Goal: Task Accomplishment & Management: Manage account settings

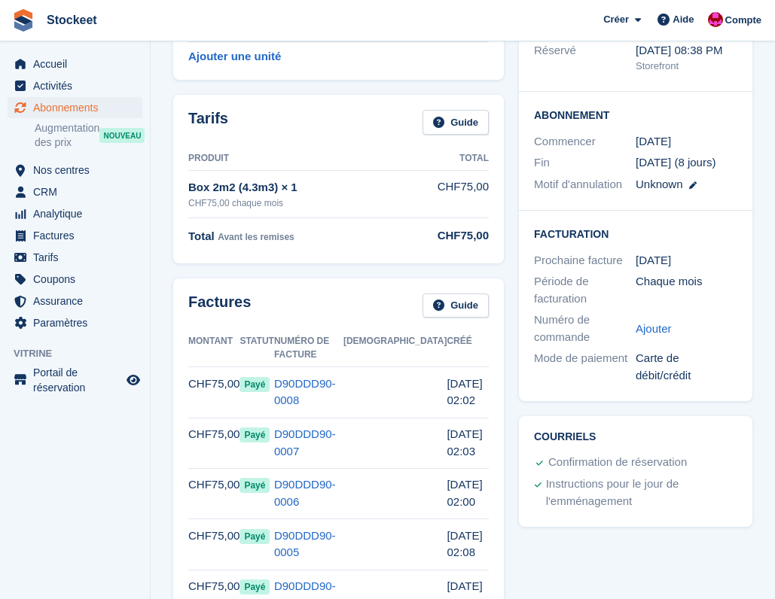
scroll to position [237, 0]
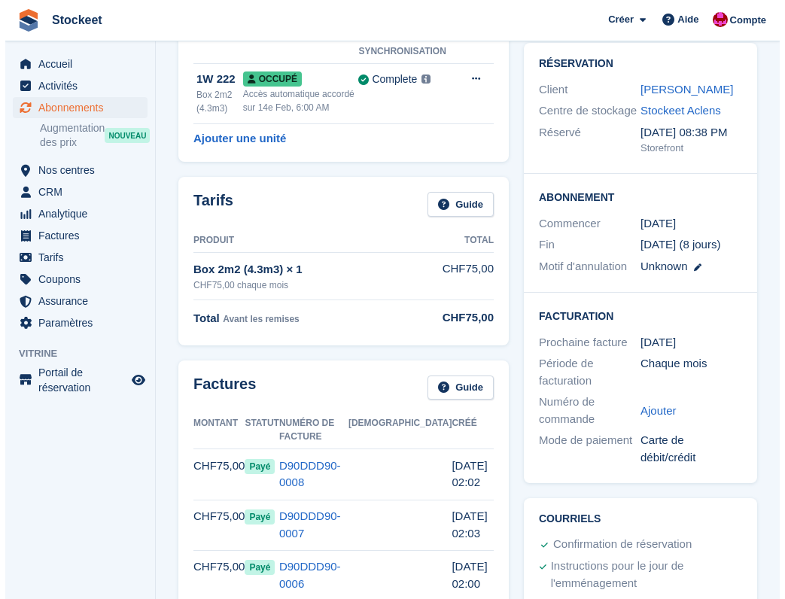
scroll to position [99, 0]
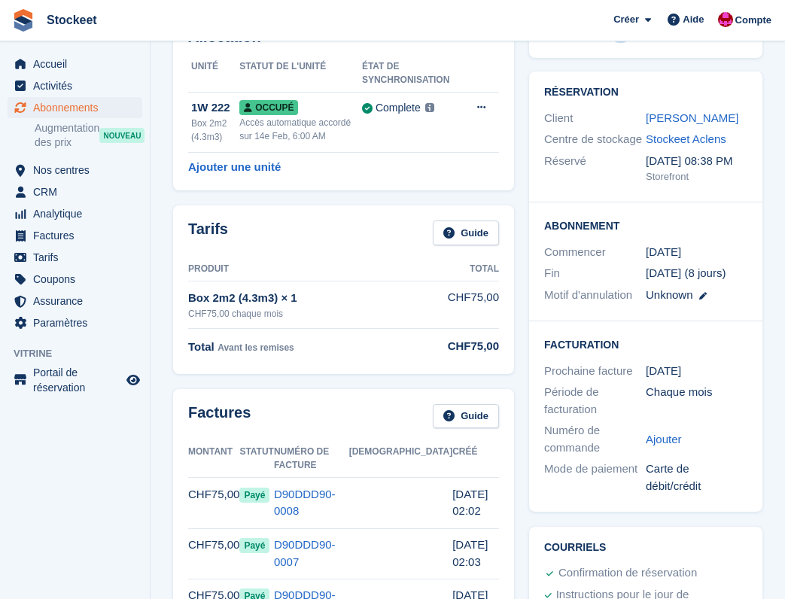
click at [323, 200] on div "Tarifs Guide Produit Total Box 2m2 (4.3m3) × 1 CHF75,00 chaque mois CHF75,00 To…" at bounding box center [344, 289] width 356 height 183
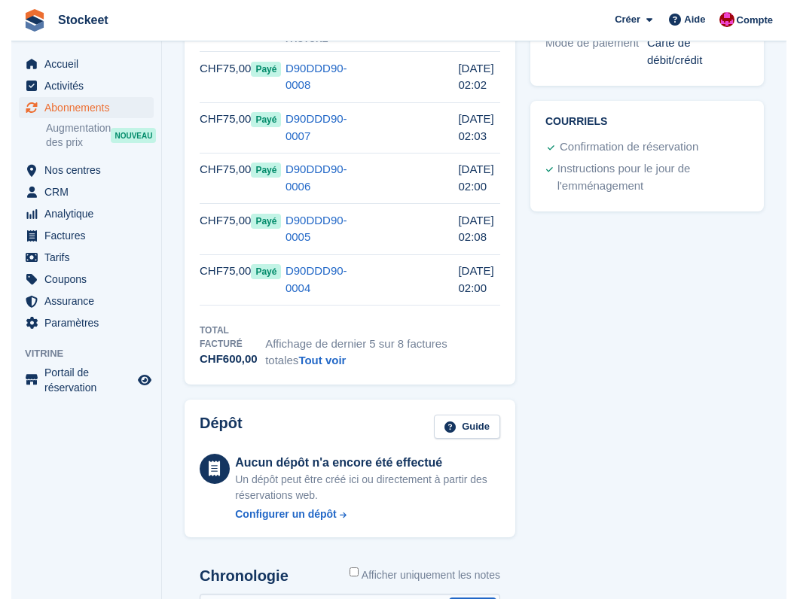
scroll to position [211, 0]
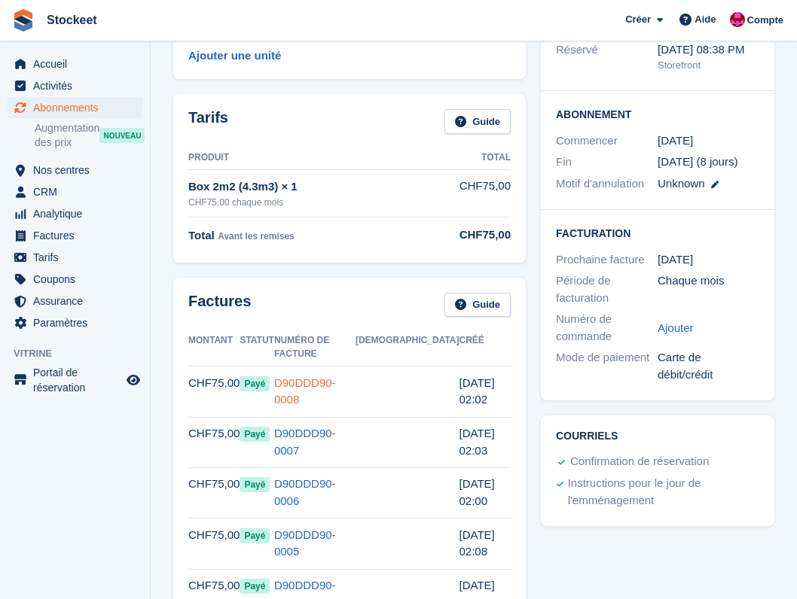
click at [328, 376] on link "D90DDD90-0008" at bounding box center [305, 391] width 62 height 30
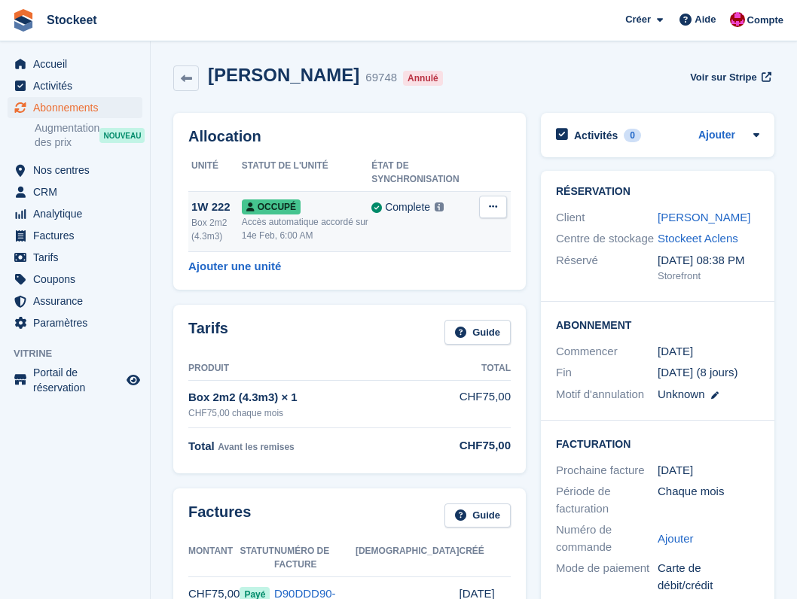
click at [309, 224] on div "Accès automatique accordé sur 14e Feb, 6:00 AM" at bounding box center [306, 228] width 129 height 27
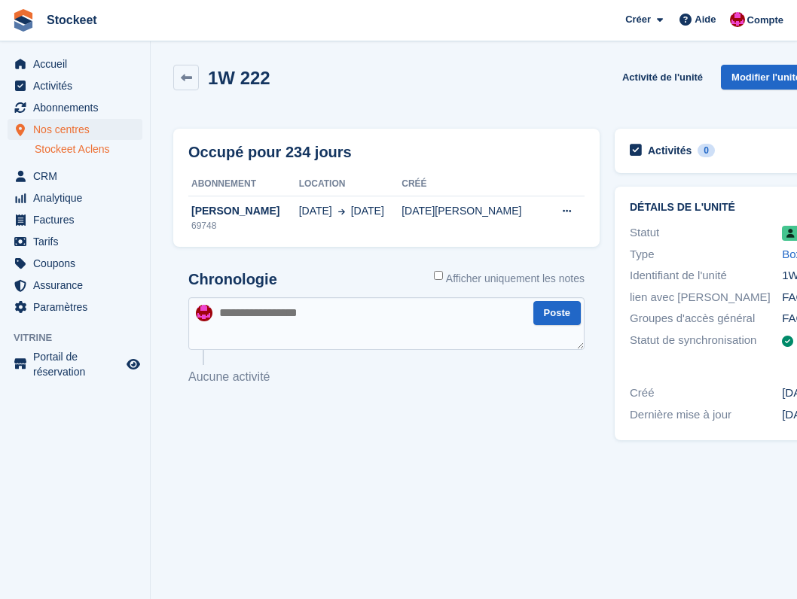
click at [431, 125] on div "Occupé pour 234 jours Abonnement Location Créé Nicolas Sinanian 69748 14 Feb 14…" at bounding box center [386, 283] width 441 height 324
click at [562, 210] on icon at bounding box center [566, 211] width 8 height 10
click at [246, 271] on h2 "Chronologie" at bounding box center [232, 279] width 89 height 17
click at [273, 224] on div "69748" at bounding box center [243, 226] width 111 height 14
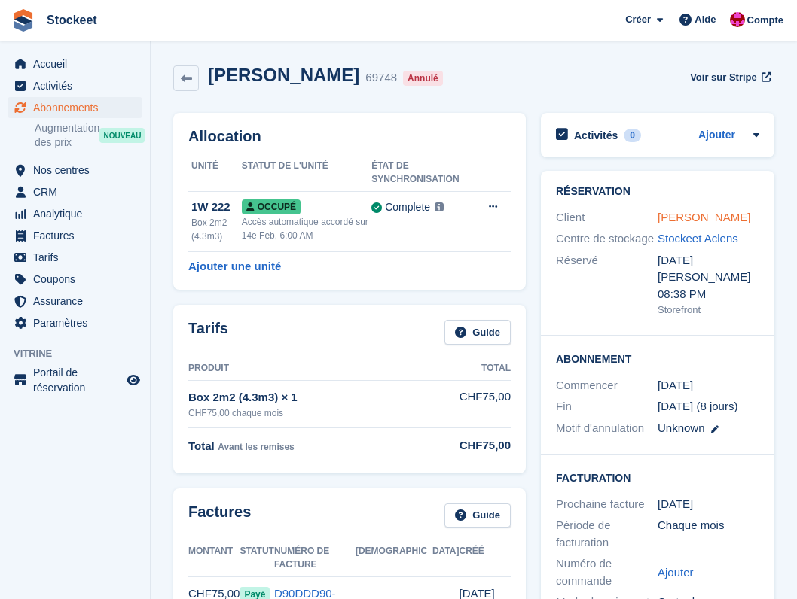
click at [706, 212] on link "[PERSON_NAME]" at bounding box center [703, 217] width 93 height 13
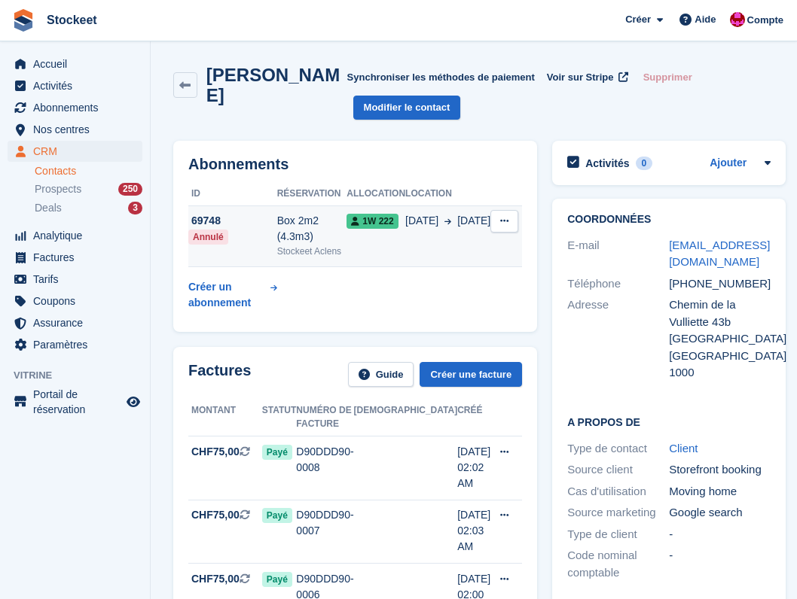
click at [500, 222] on icon at bounding box center [504, 221] width 8 height 10
click at [261, 251] on td "69748 Annulé" at bounding box center [232, 237] width 89 height 62
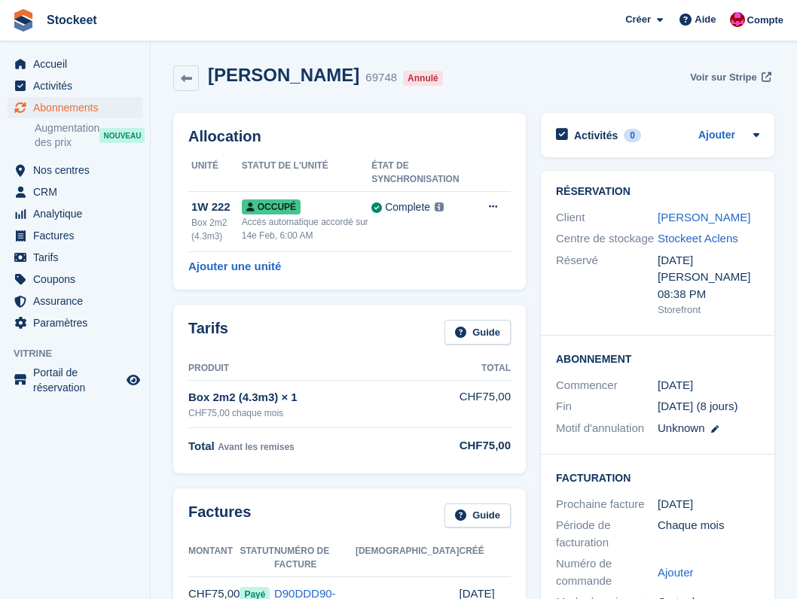
click at [713, 74] on span "Voir sur Stripe" at bounding box center [723, 77] width 67 height 15
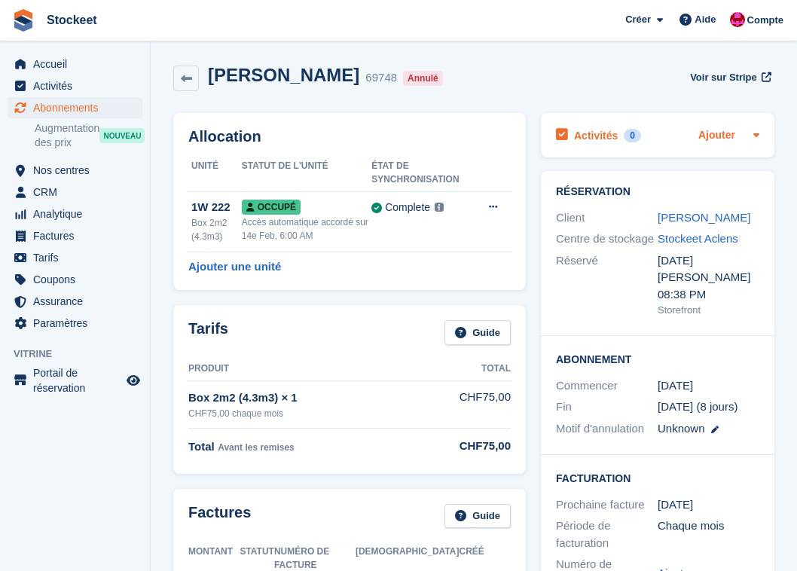
click at [720, 139] on link "Ajouter" at bounding box center [716, 135] width 37 height 17
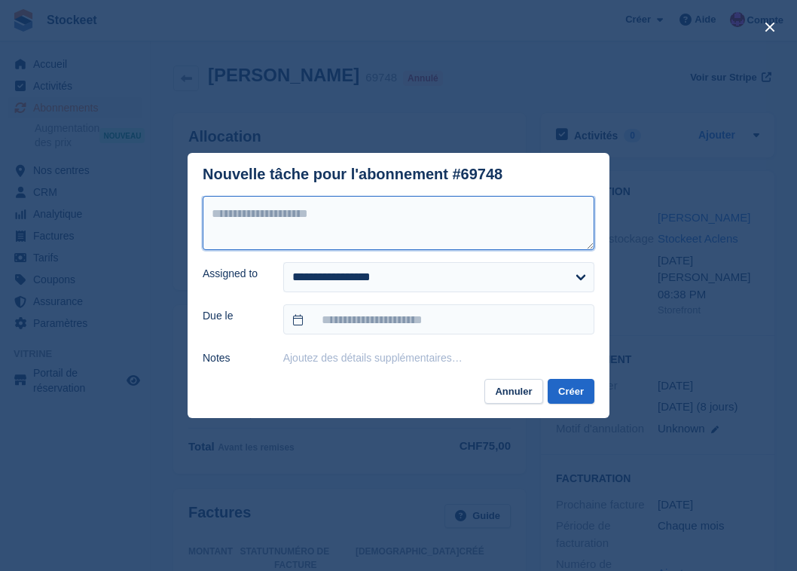
click at [408, 234] on textarea at bounding box center [398, 223] width 391 height 54
type textarea "**"
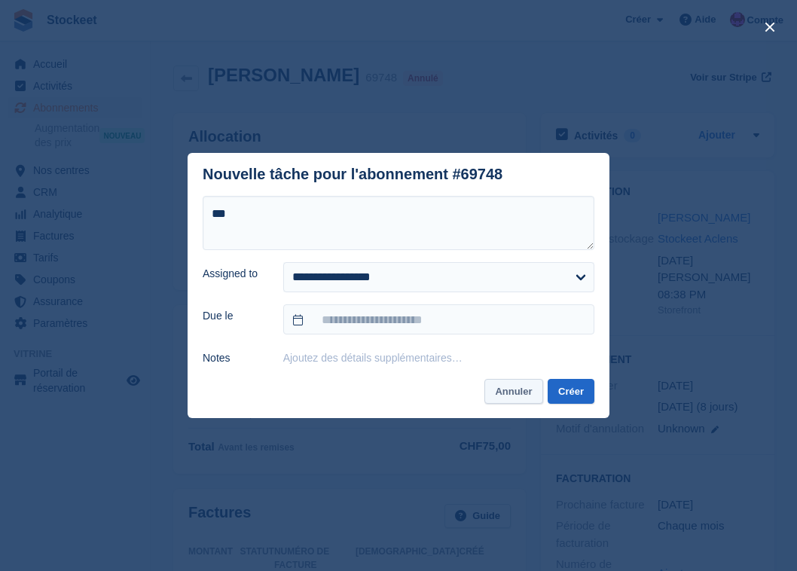
click at [522, 397] on button "Annuler" at bounding box center [513, 391] width 58 height 25
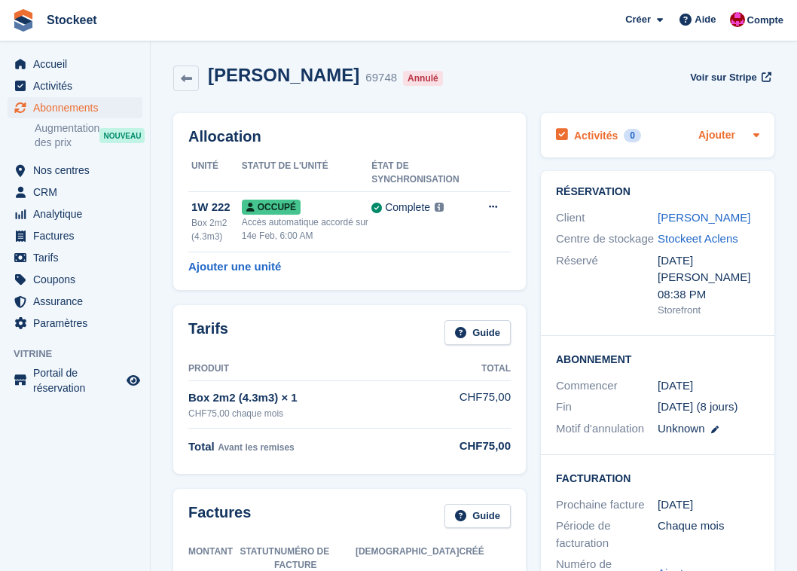
click at [718, 133] on link "Ajouter" at bounding box center [716, 135] width 37 height 17
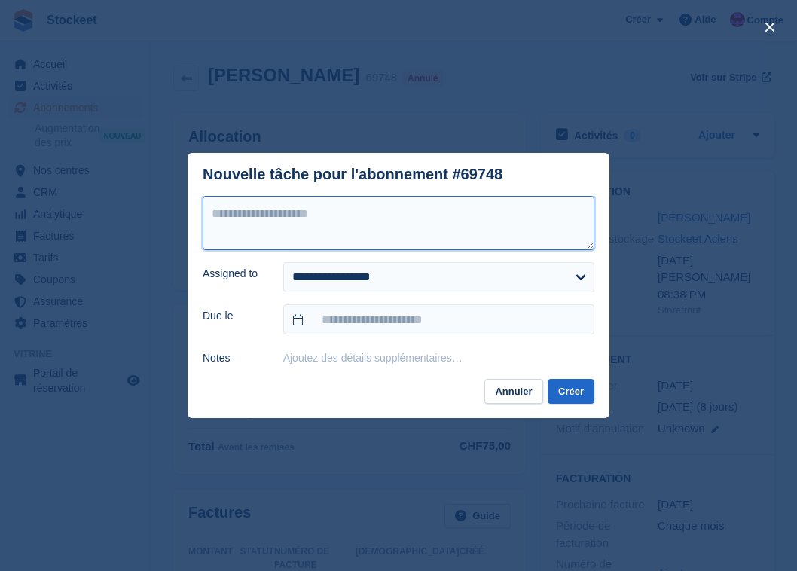
click at [343, 223] on textarea at bounding box center [398, 223] width 391 height 54
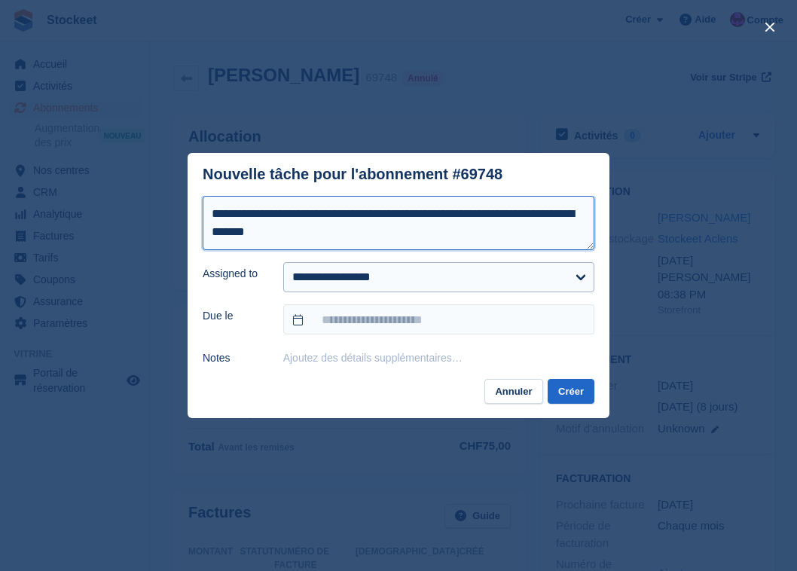
type textarea "**********"
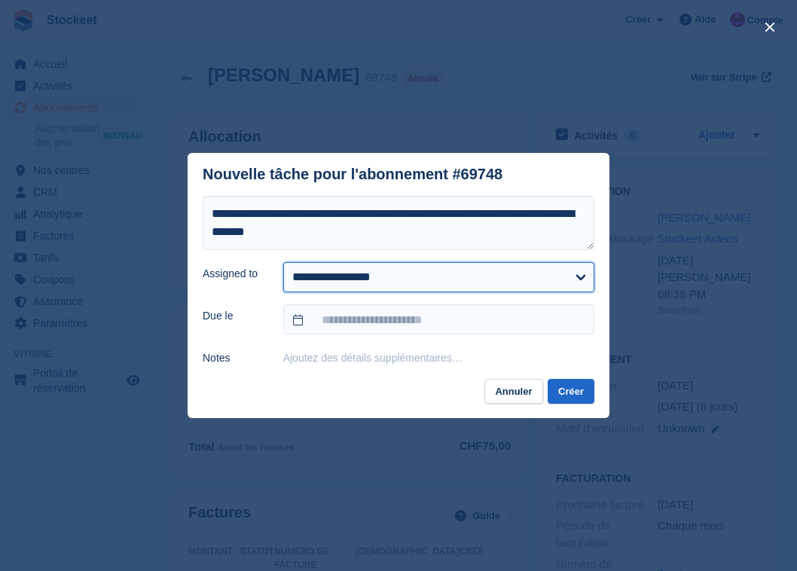
select select "****"
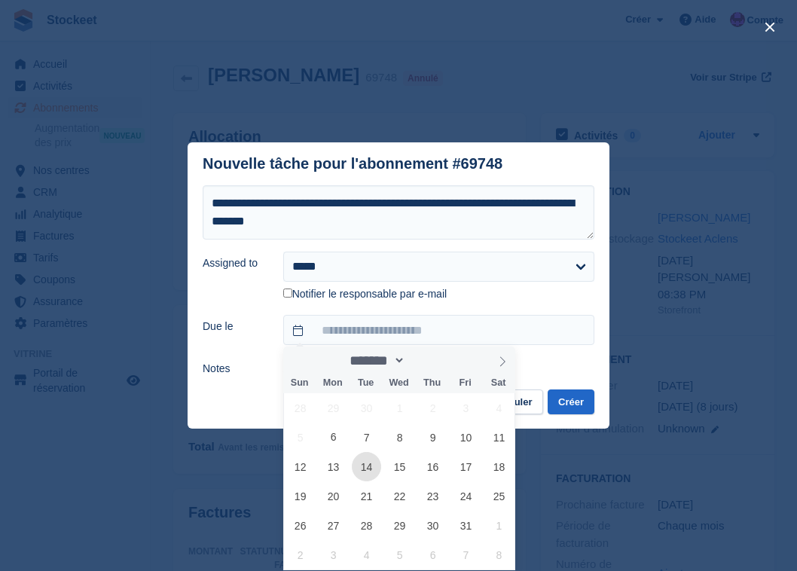
click at [365, 468] on span "14" at bounding box center [366, 466] width 29 height 29
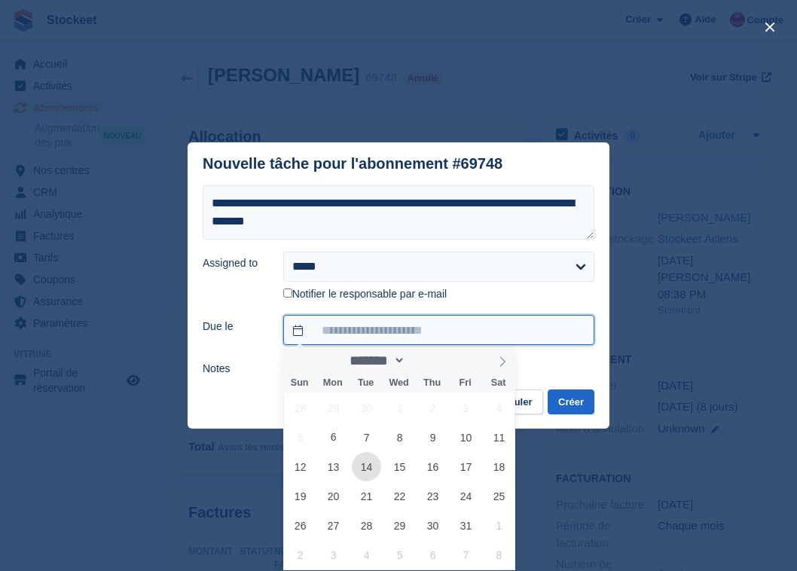
type input "**********"
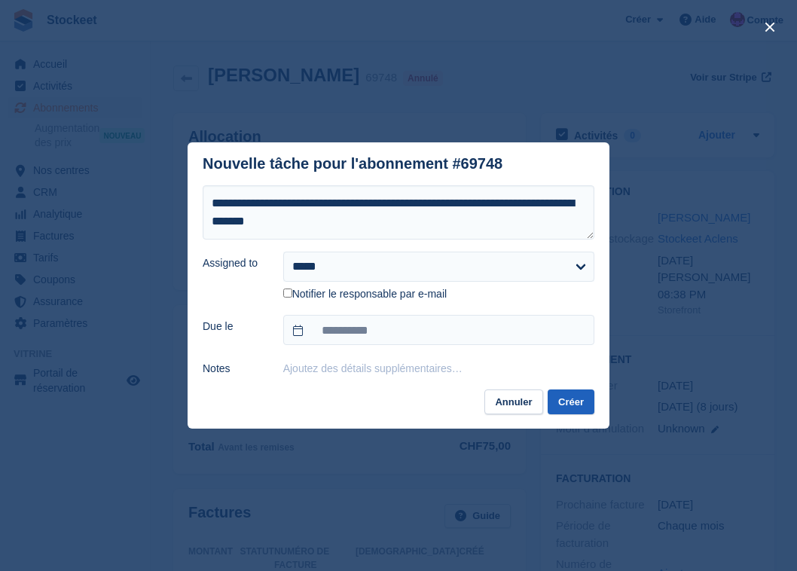
click at [581, 401] on button "Créer" at bounding box center [570, 401] width 47 height 25
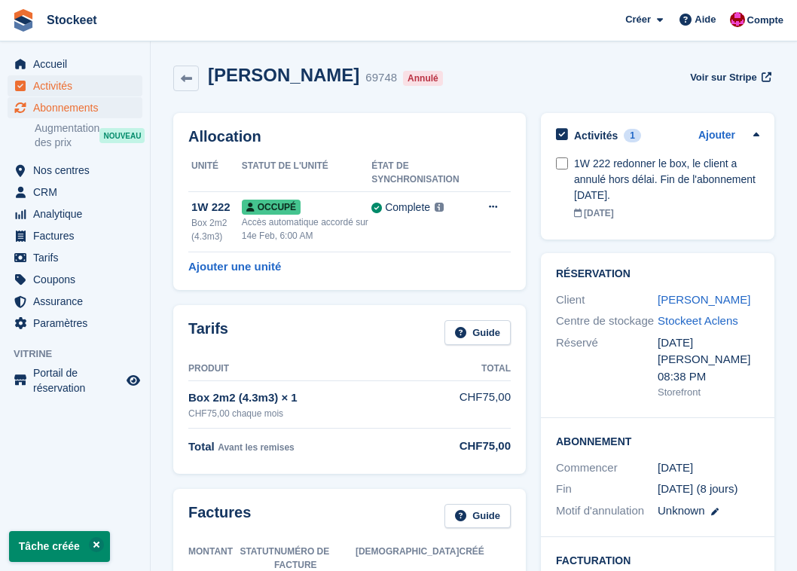
click at [47, 89] on span "Activités" at bounding box center [78, 85] width 90 height 21
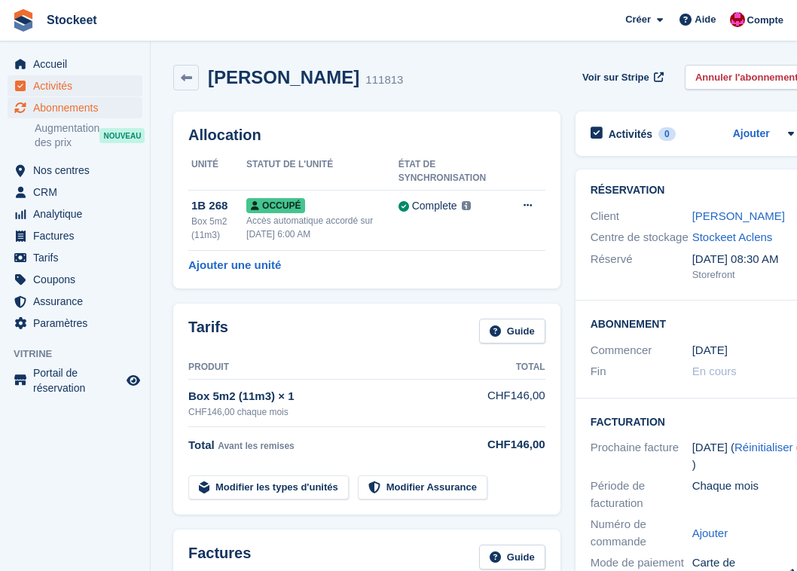
click at [48, 91] on span "Activités" at bounding box center [78, 85] width 90 height 21
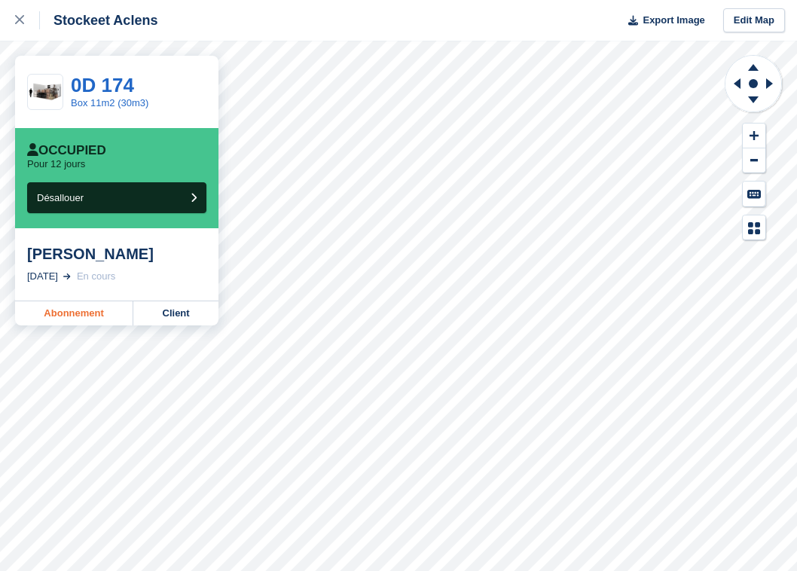
click at [91, 325] on link "Abonnement" at bounding box center [74, 313] width 118 height 24
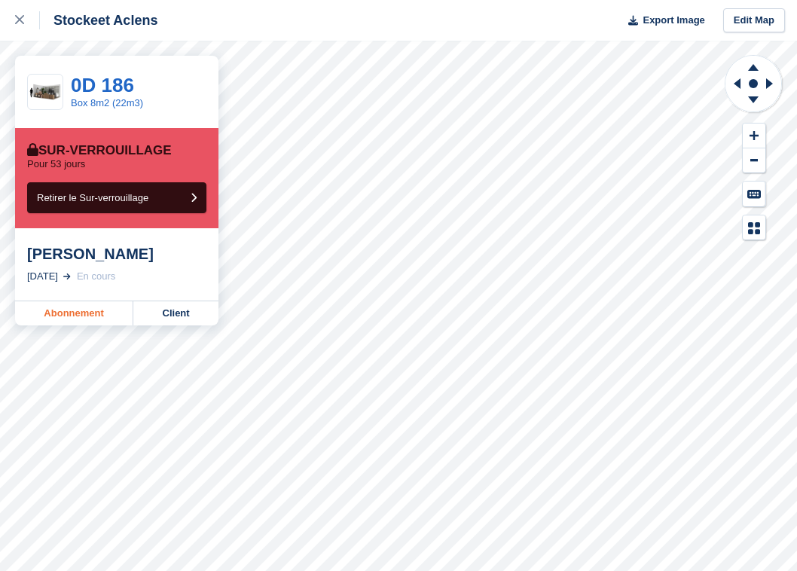
click at [56, 316] on link "Abonnement" at bounding box center [74, 313] width 118 height 24
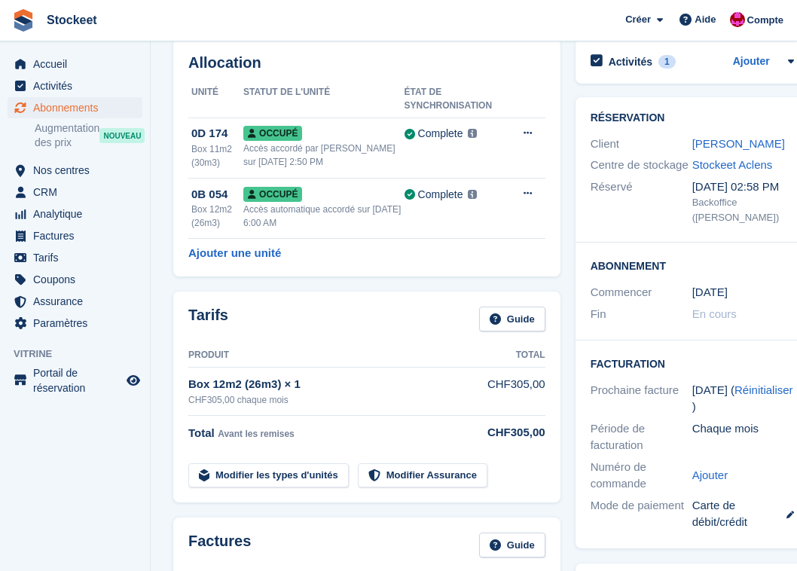
scroll to position [6, 0]
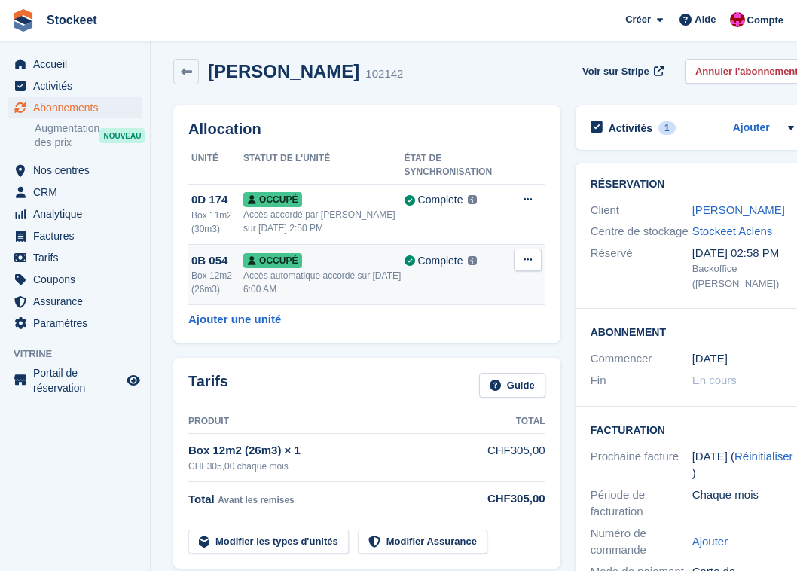
click at [541, 265] on button at bounding box center [527, 259] width 28 height 23
click at [475, 320] on p "Désallouer" at bounding box center [469, 322] width 131 height 20
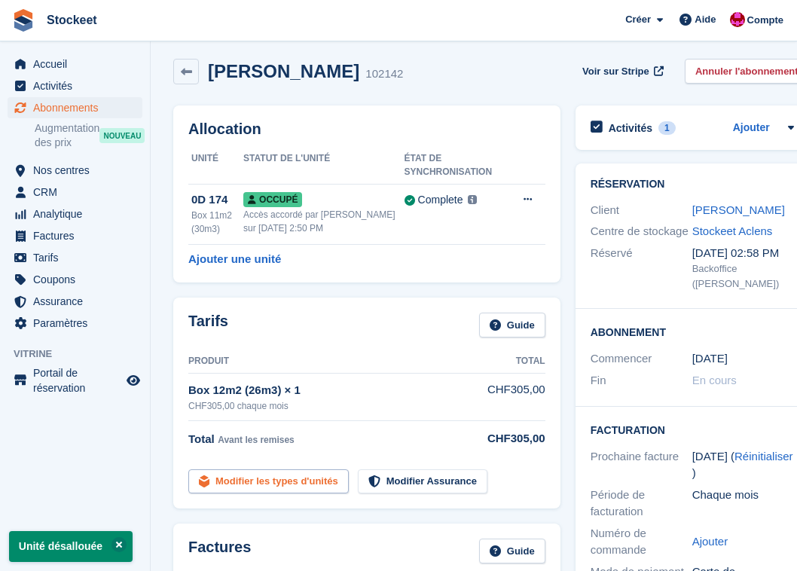
click at [275, 482] on link "Modifier les types d'unités" at bounding box center [268, 481] width 160 height 25
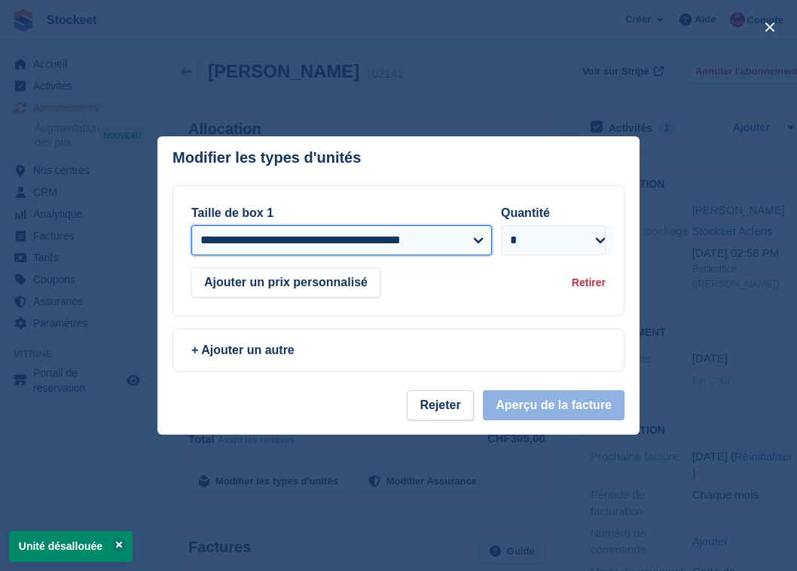
select select "*****"
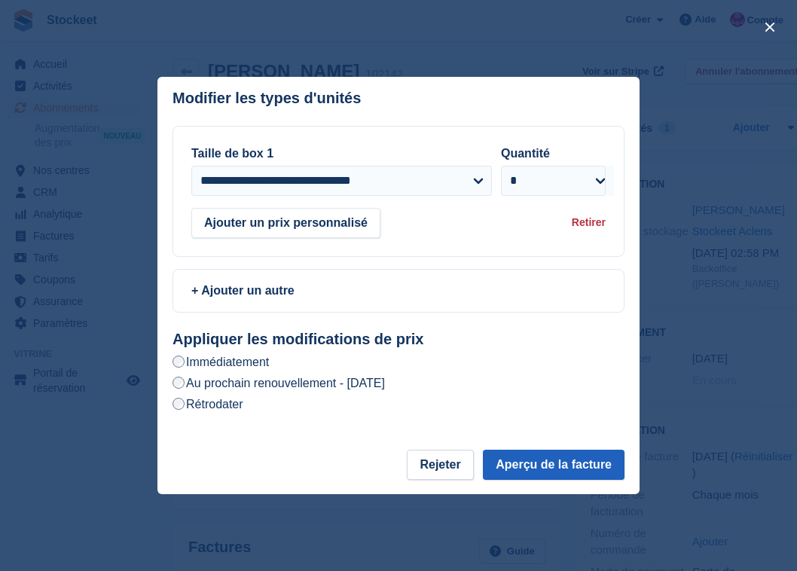
click at [556, 469] on button "Aperçu de la facture" at bounding box center [554, 464] width 142 height 30
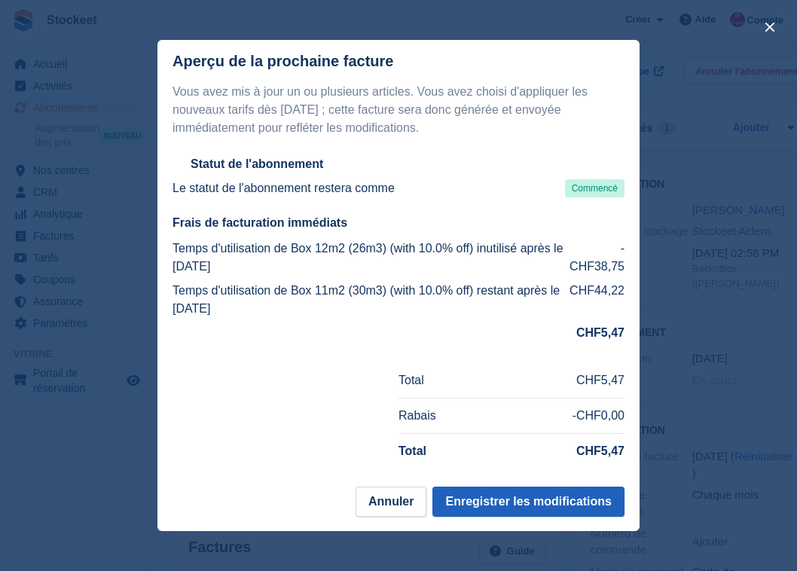
click at [511, 507] on button "Enregistrer les modifications" at bounding box center [528, 501] width 192 height 30
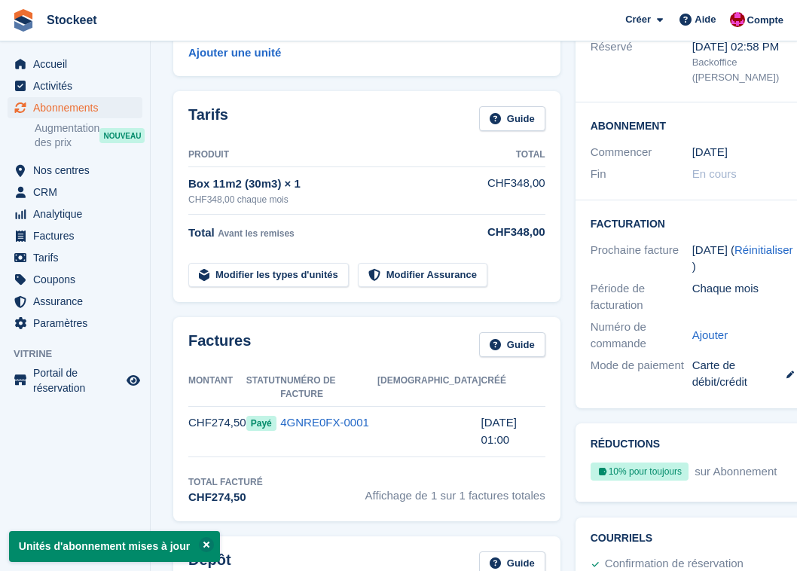
scroll to position [0, 0]
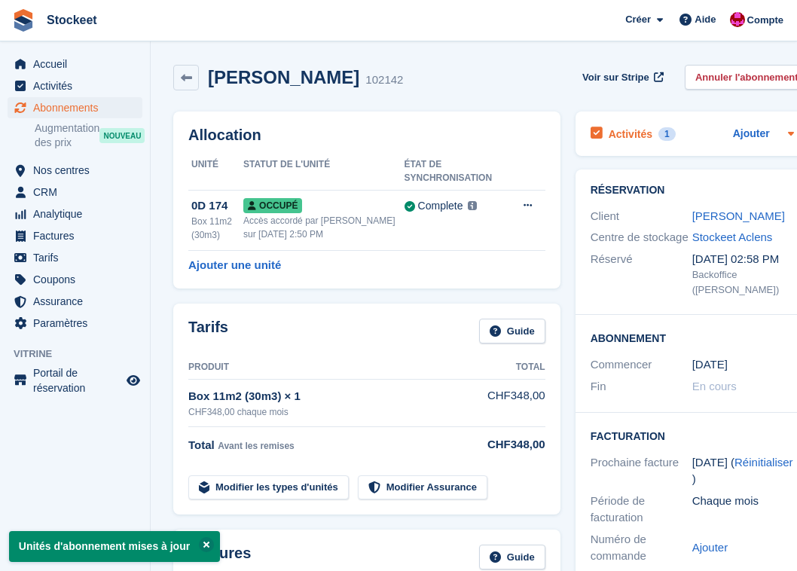
click at [639, 130] on h2 "Activités" at bounding box center [630, 134] width 44 height 14
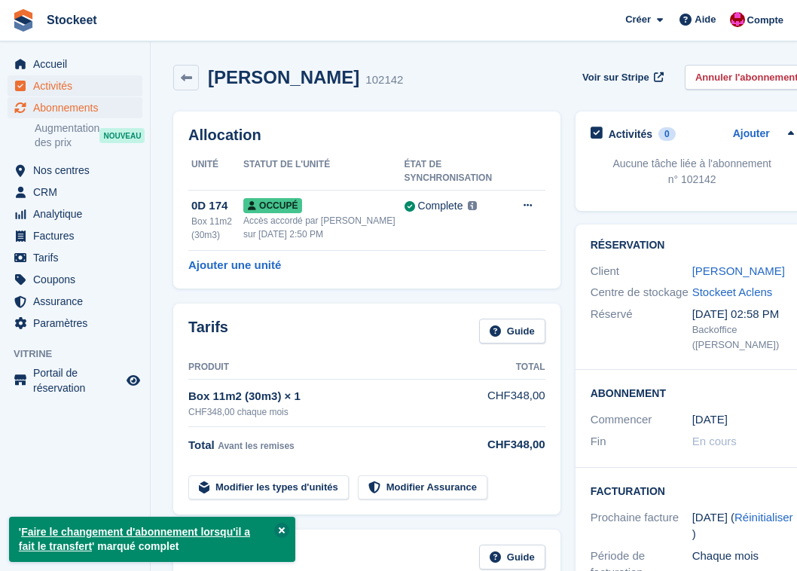
click at [58, 87] on span "Activités" at bounding box center [78, 85] width 90 height 21
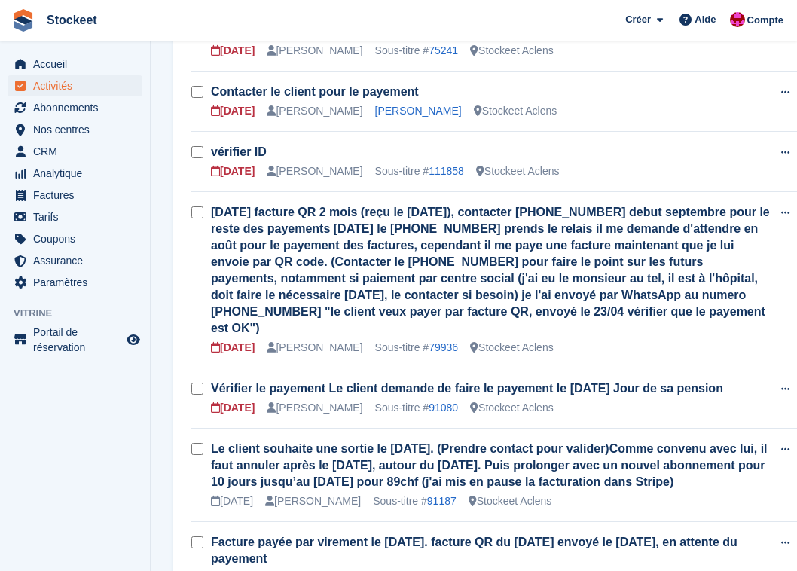
scroll to position [1296, 0]
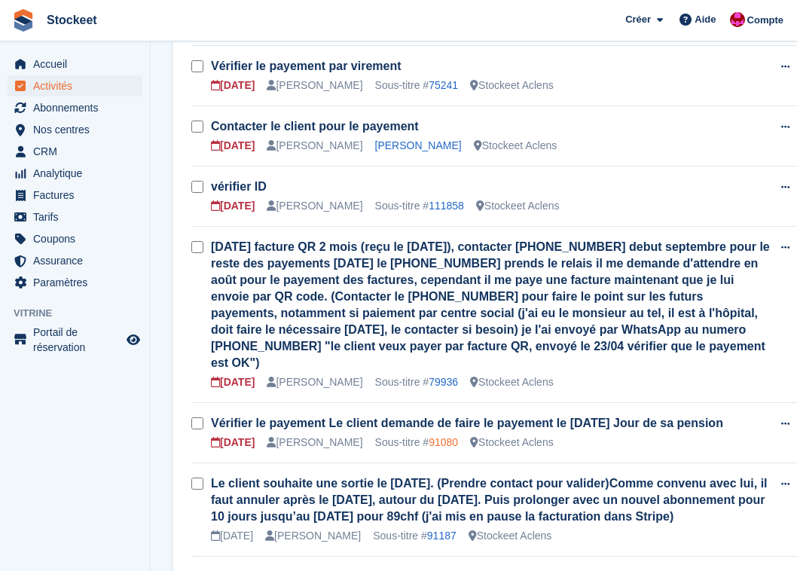
click at [453, 436] on link "91080" at bounding box center [442, 442] width 29 height 12
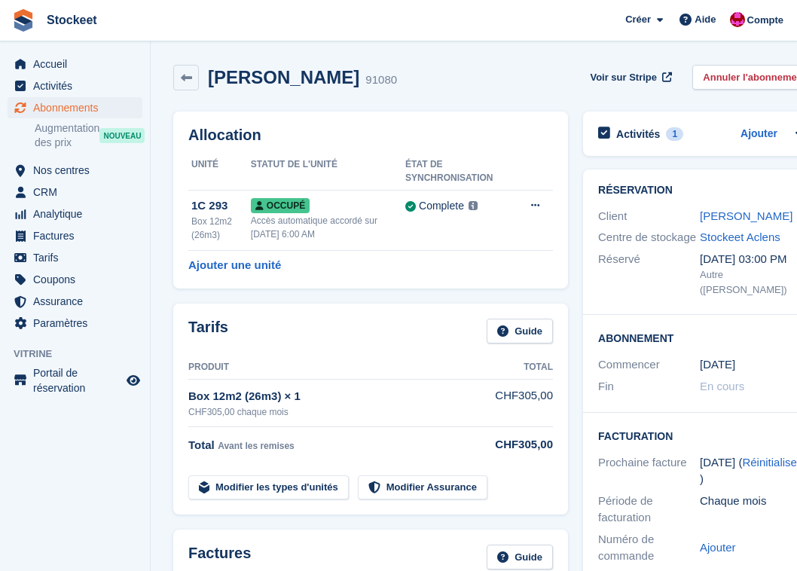
scroll to position [116, 0]
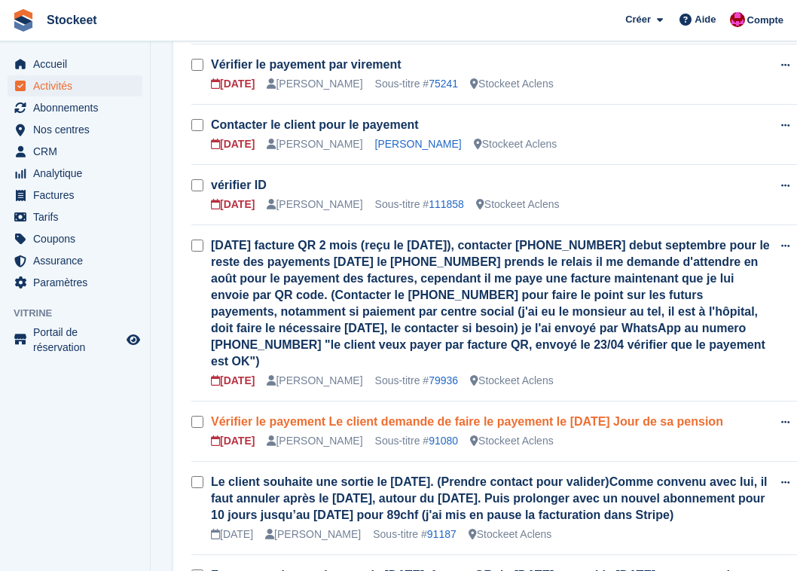
scroll to position [1294, 0]
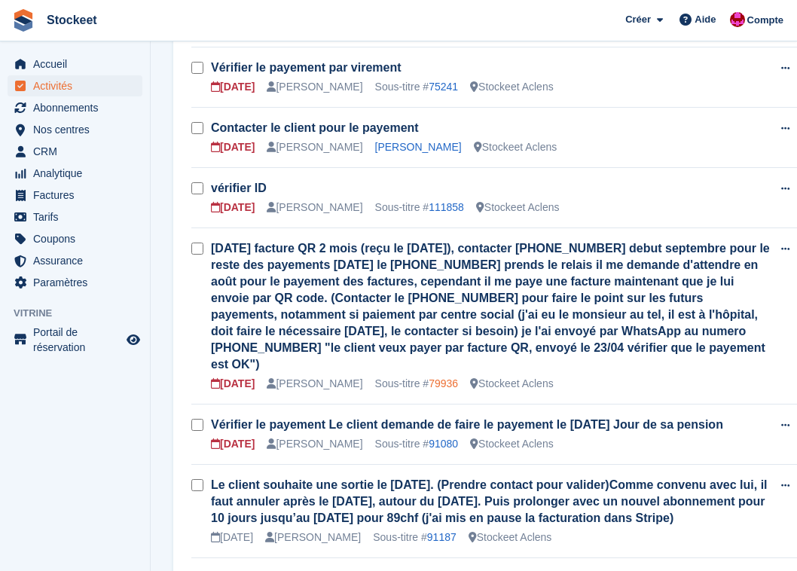
click at [446, 377] on link "79936" at bounding box center [442, 383] width 29 height 12
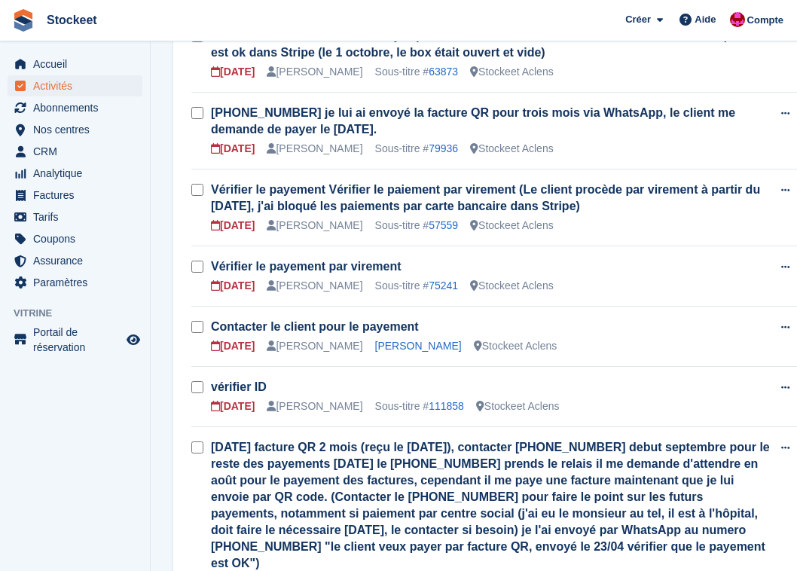
scroll to position [1077, 0]
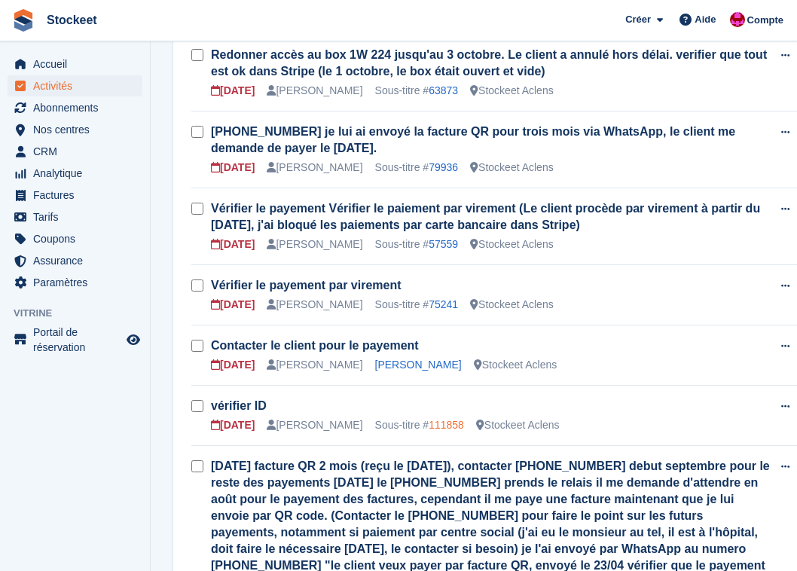
click at [449, 419] on link "111858" at bounding box center [445, 425] width 35 height 12
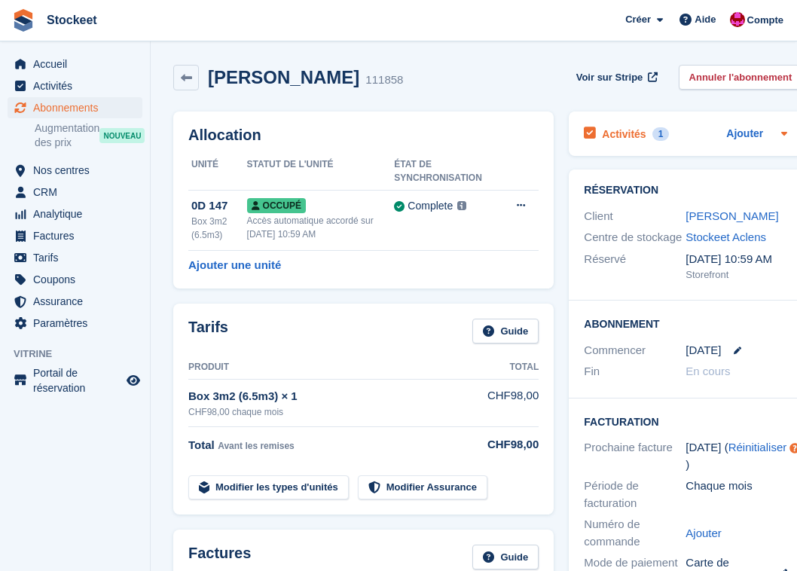
click at [644, 133] on h2 "Activités" at bounding box center [624, 134] width 44 height 14
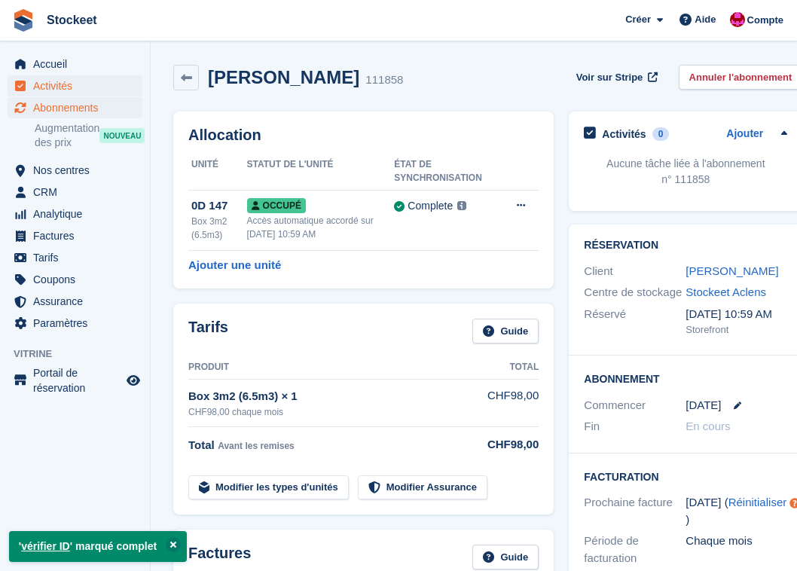
click at [60, 84] on span "Activités" at bounding box center [78, 85] width 90 height 21
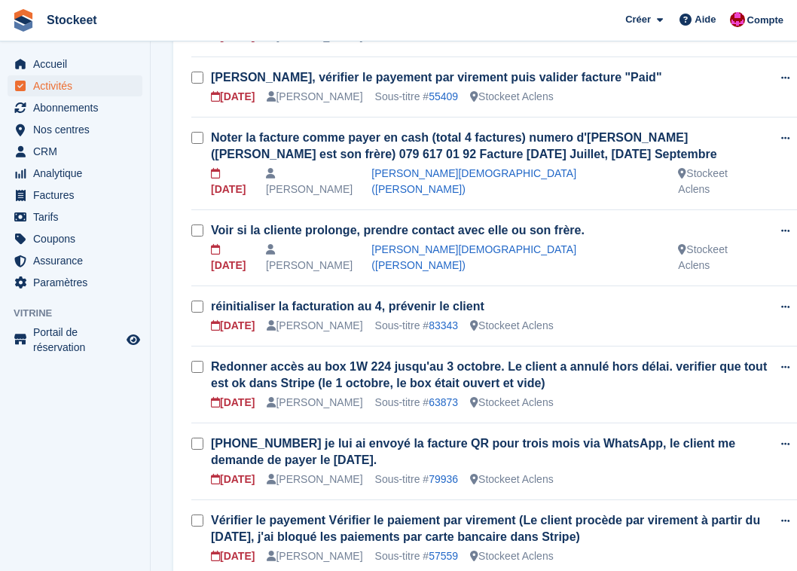
scroll to position [738, 0]
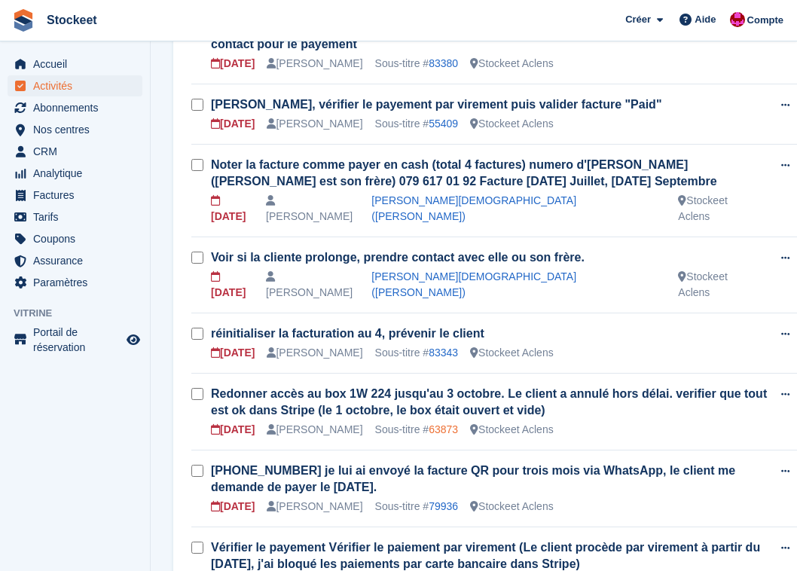
click at [456, 423] on link "63873" at bounding box center [442, 429] width 29 height 12
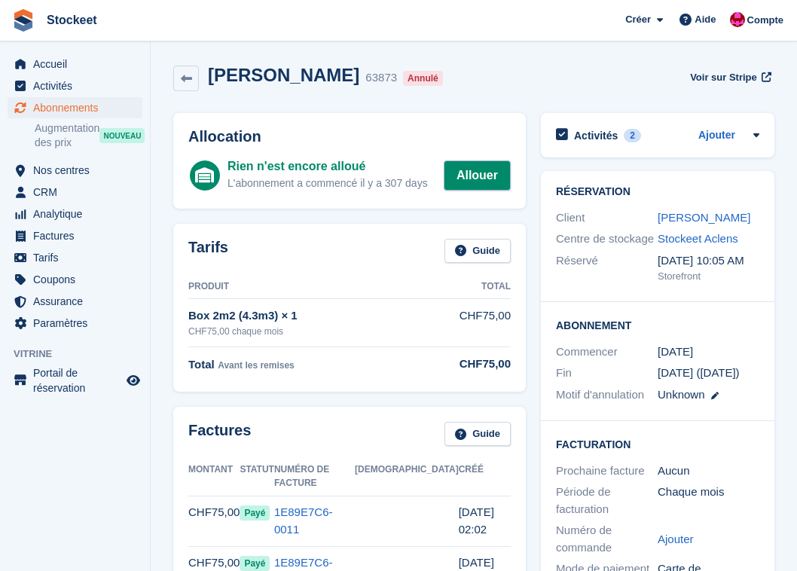
click at [490, 180] on link "Allouer" at bounding box center [476, 175] width 67 height 30
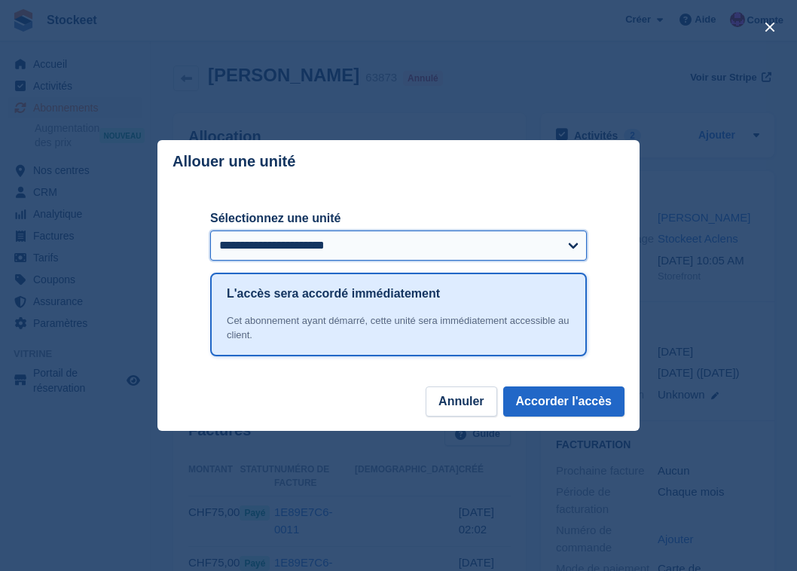
select select "*****"
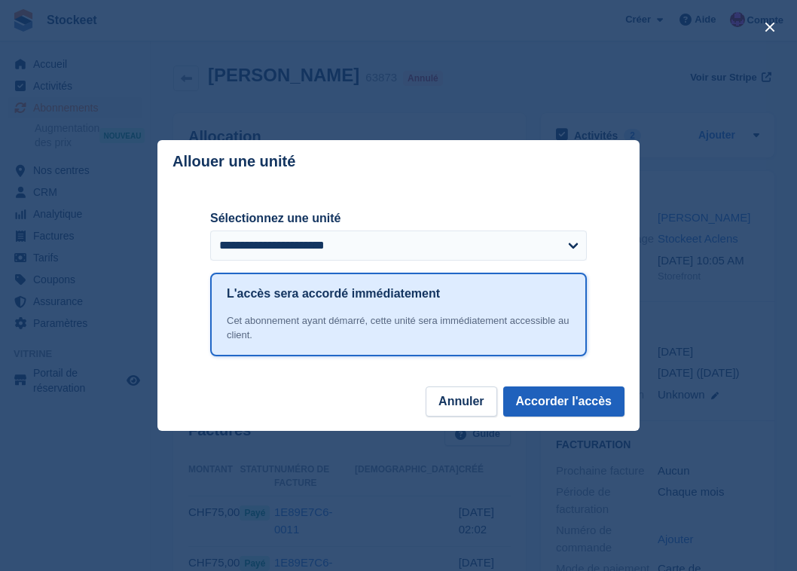
click at [568, 401] on button "Accorder l'accès" at bounding box center [563, 401] width 121 height 30
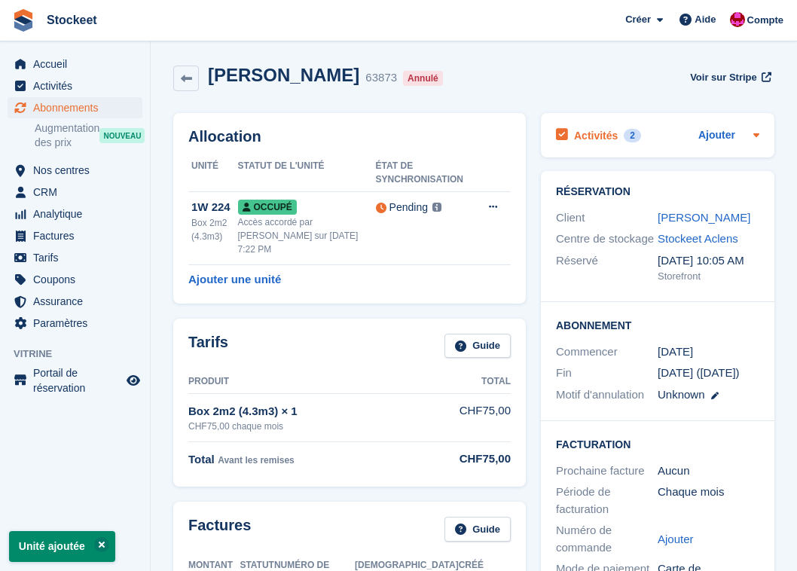
click at [586, 132] on h2 "Activités" at bounding box center [596, 136] width 44 height 14
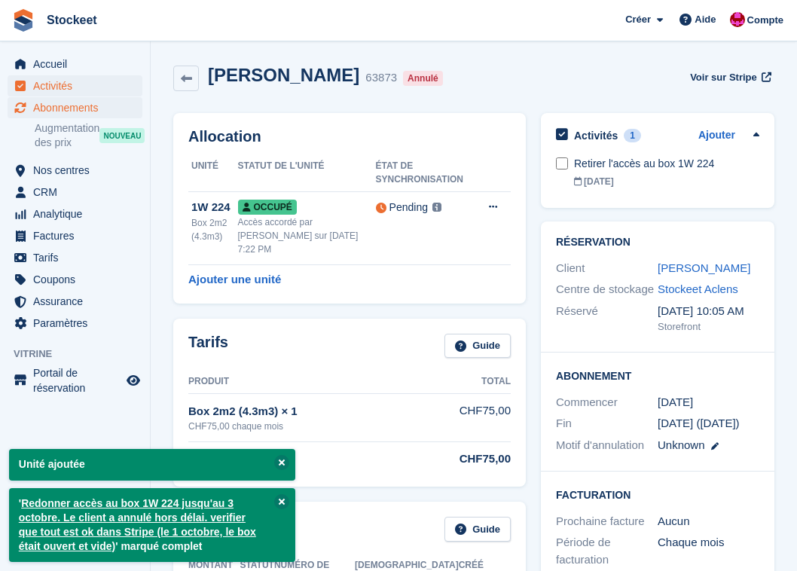
click at [56, 93] on span "Activités" at bounding box center [78, 85] width 90 height 21
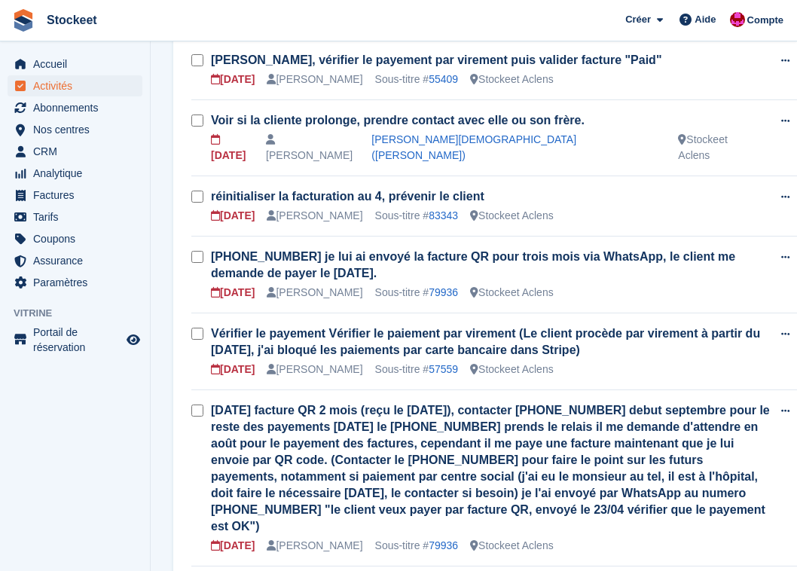
scroll to position [855, 0]
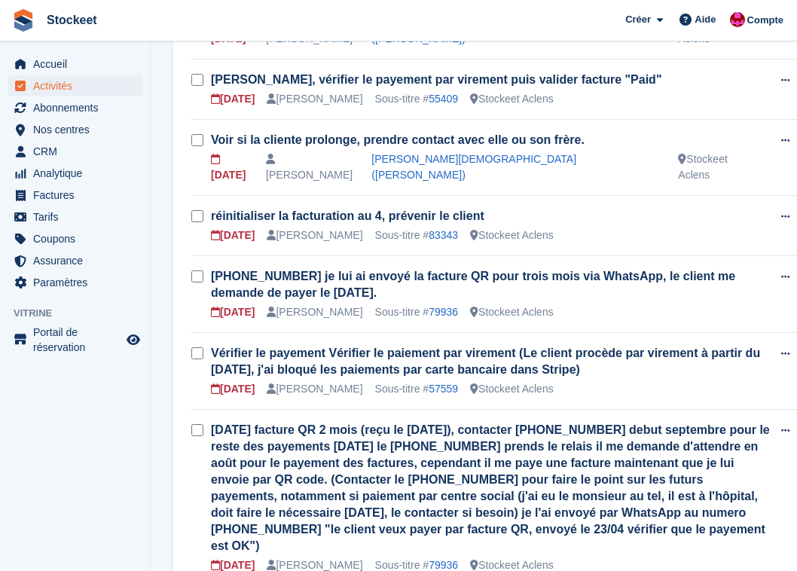
click at [452, 211] on td "réinitialiser la facturation au 4, prévenir le client 03 Oct Valentin BURDET So…" at bounding box center [491, 225] width 560 height 60
click at [451, 229] on link "83343" at bounding box center [442, 235] width 29 height 12
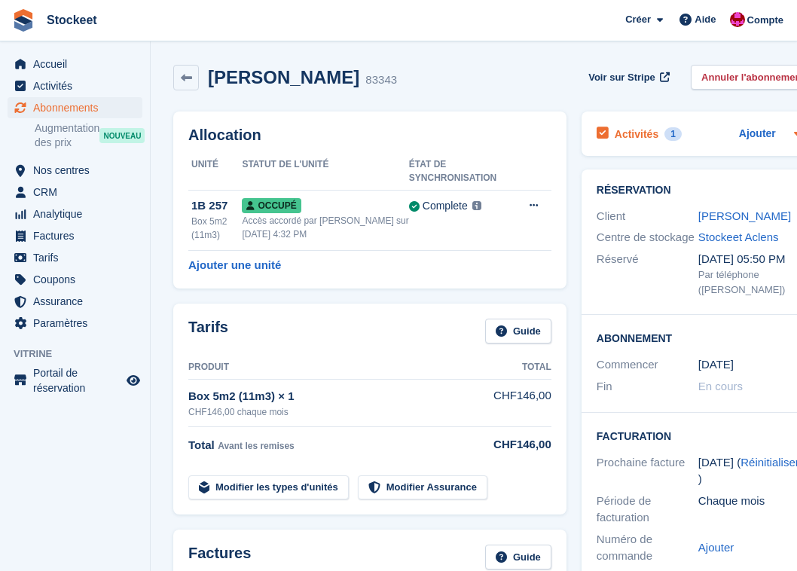
click at [651, 138] on h2 "Activités" at bounding box center [636, 134] width 44 height 14
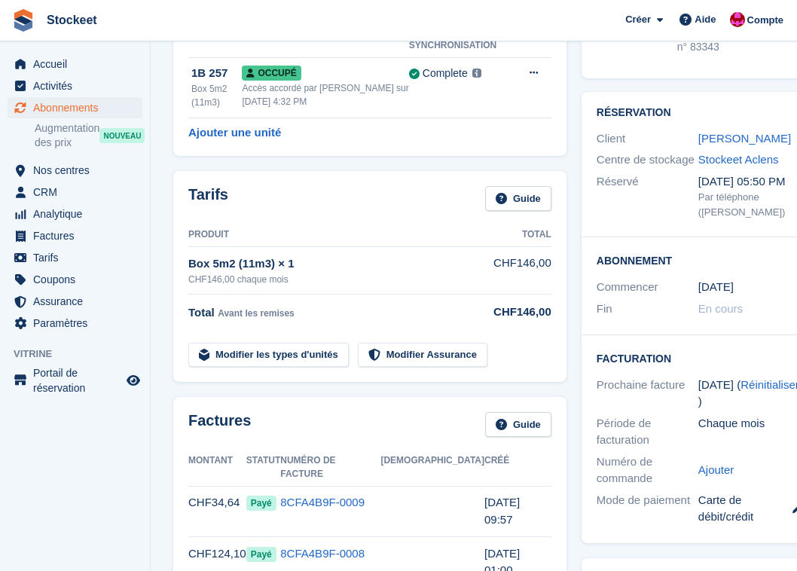
scroll to position [105, 0]
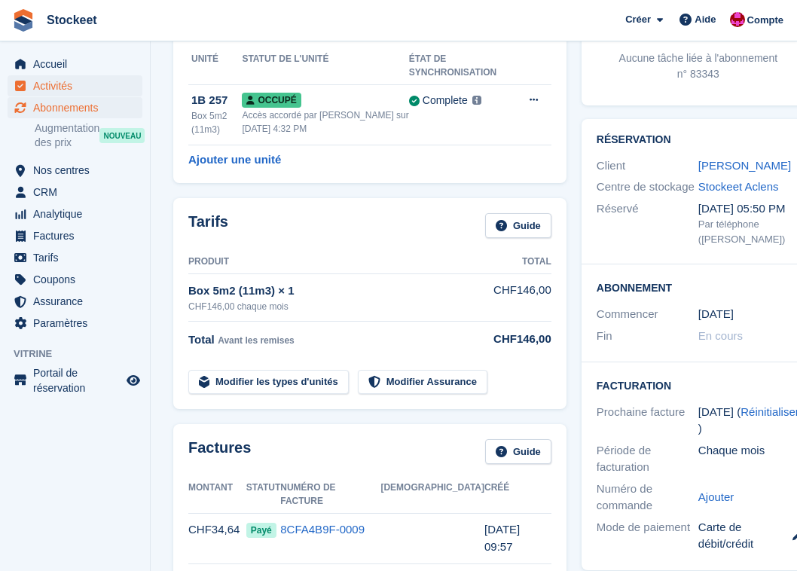
click at [52, 78] on span "Activités" at bounding box center [78, 85] width 90 height 21
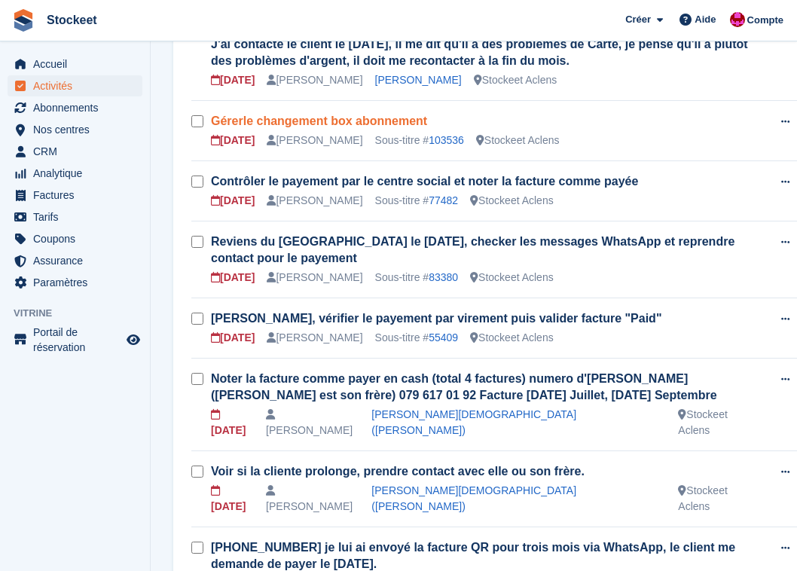
scroll to position [391, 0]
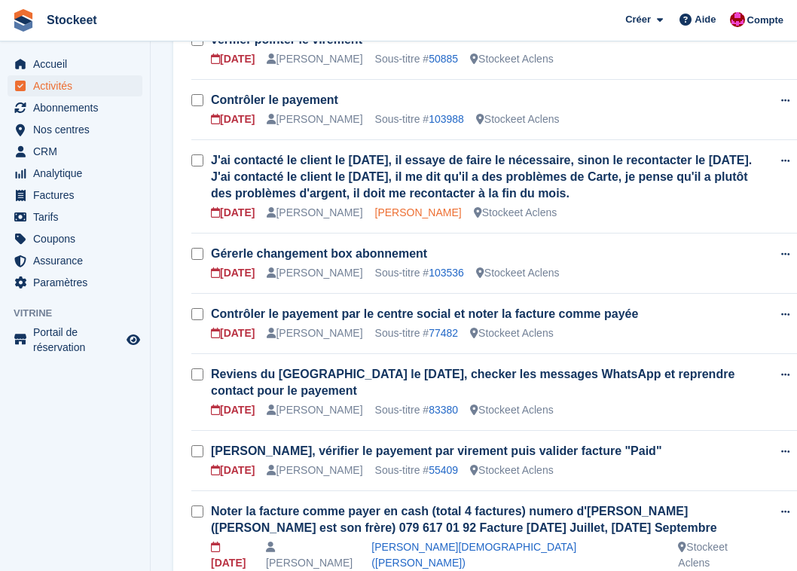
click at [428, 211] on link "[PERSON_NAME]" at bounding box center [418, 212] width 87 height 12
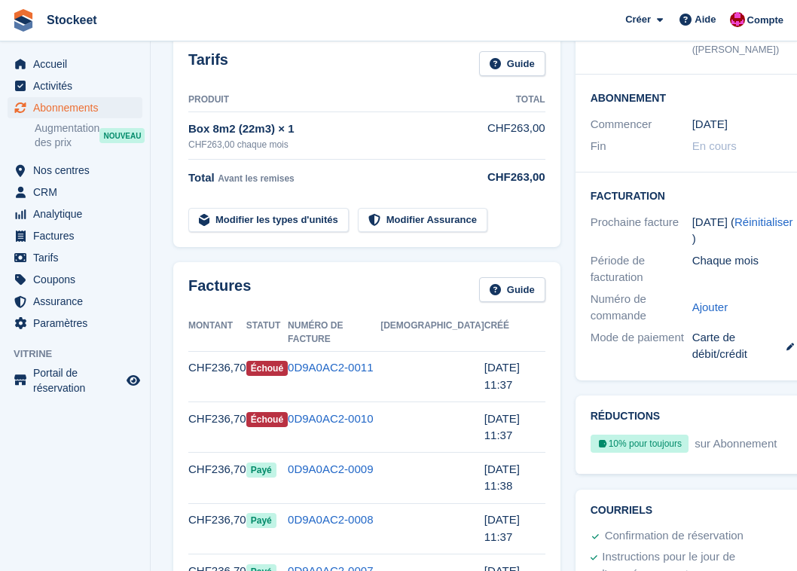
scroll to position [104, 0]
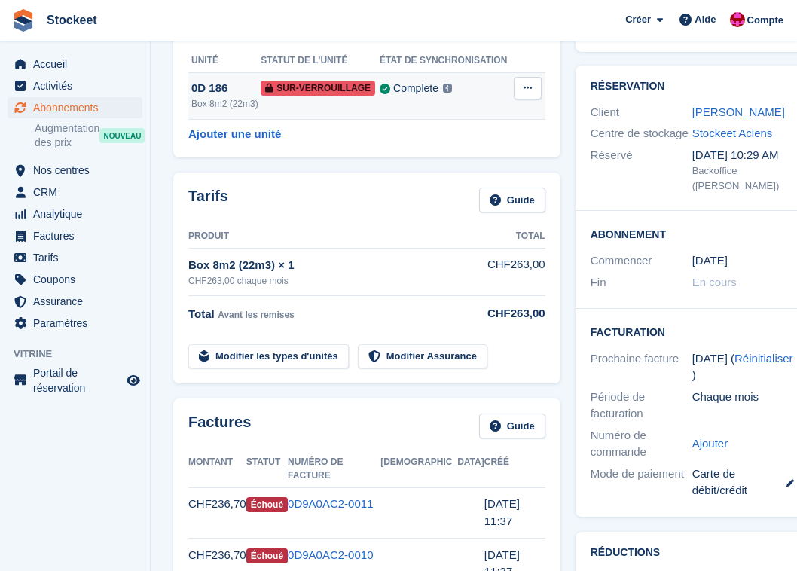
click at [424, 104] on td "Complete Dernière synchronisation à [DATE] 6:42 PM Apprendre encore plus →" at bounding box center [445, 95] width 133 height 47
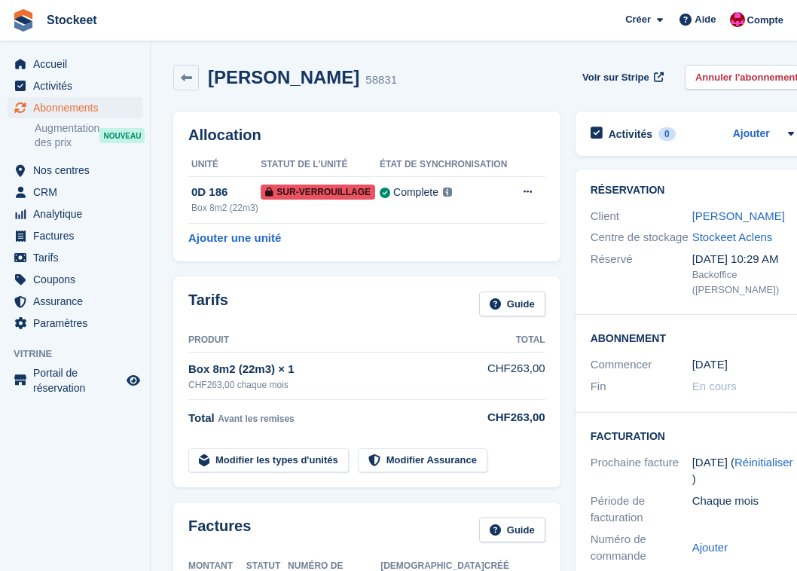
scroll to position [111, 0]
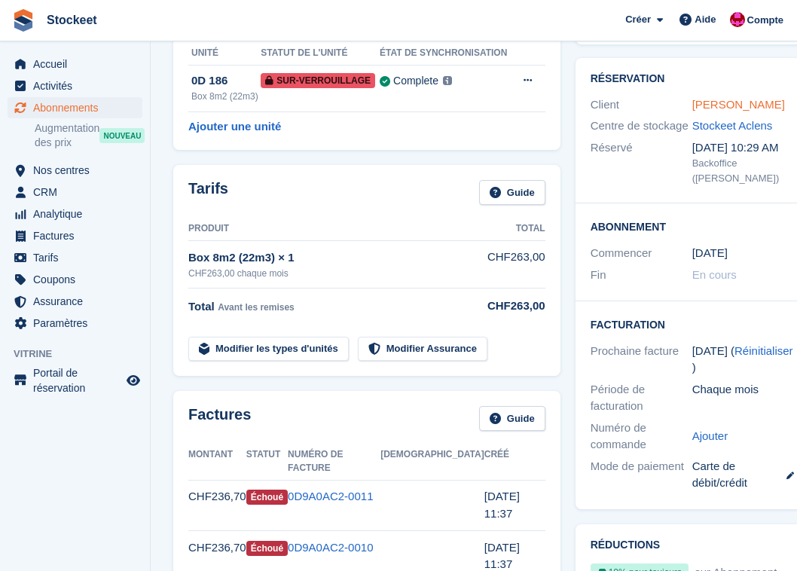
click at [733, 103] on link "[PERSON_NAME]" at bounding box center [738, 104] width 93 height 13
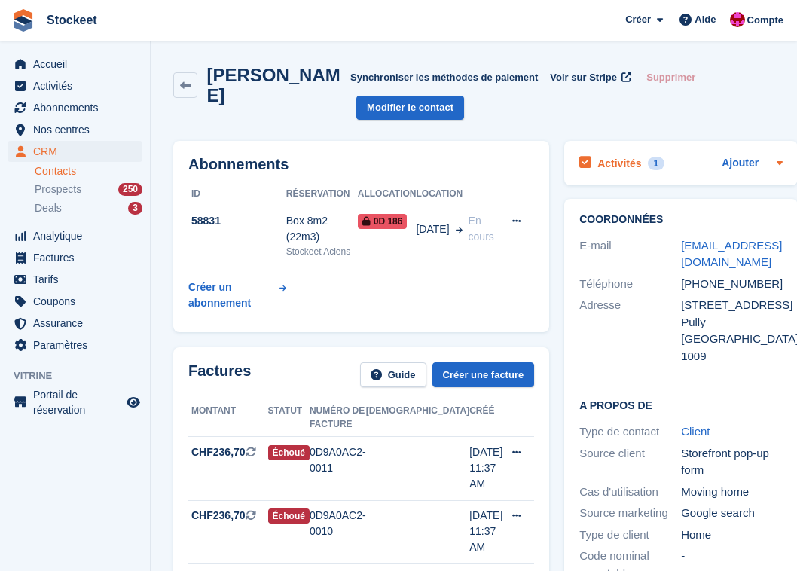
click at [597, 157] on h2 "Activités" at bounding box center [619, 164] width 44 height 14
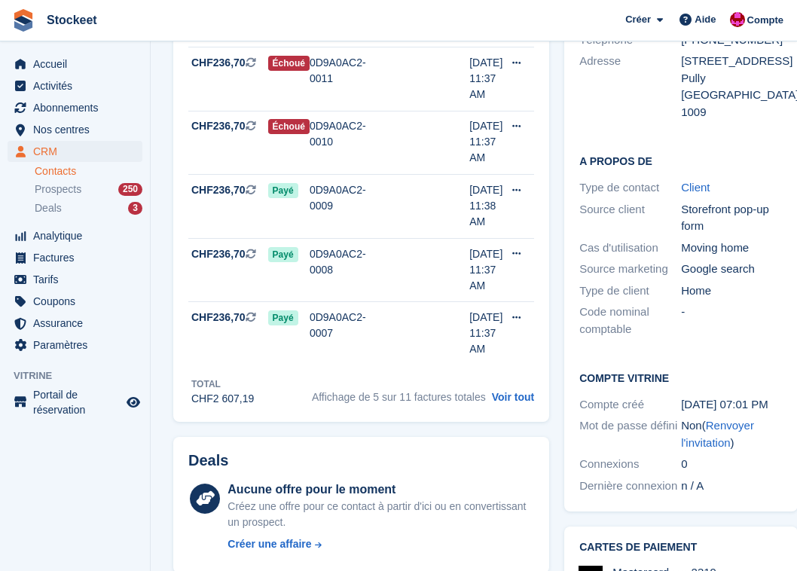
scroll to position [269, 0]
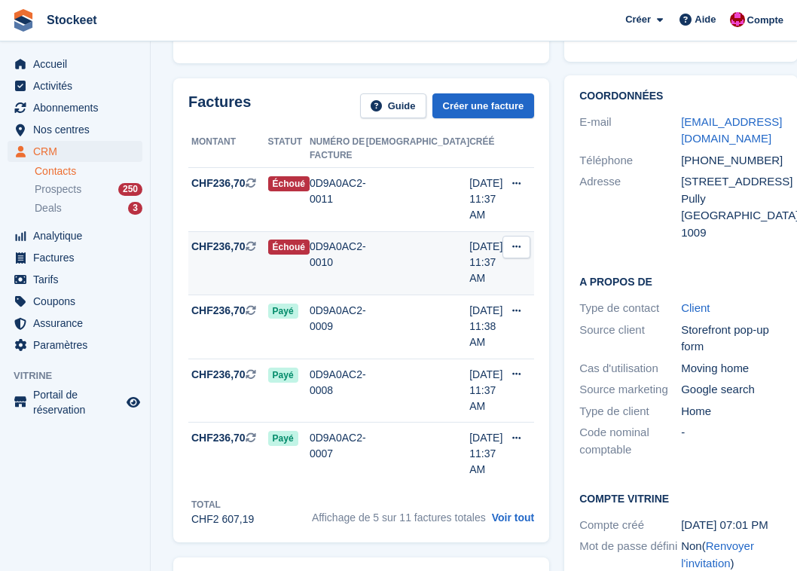
click at [351, 249] on div "0D9A0AC2-0010" at bounding box center [337, 255] width 56 height 32
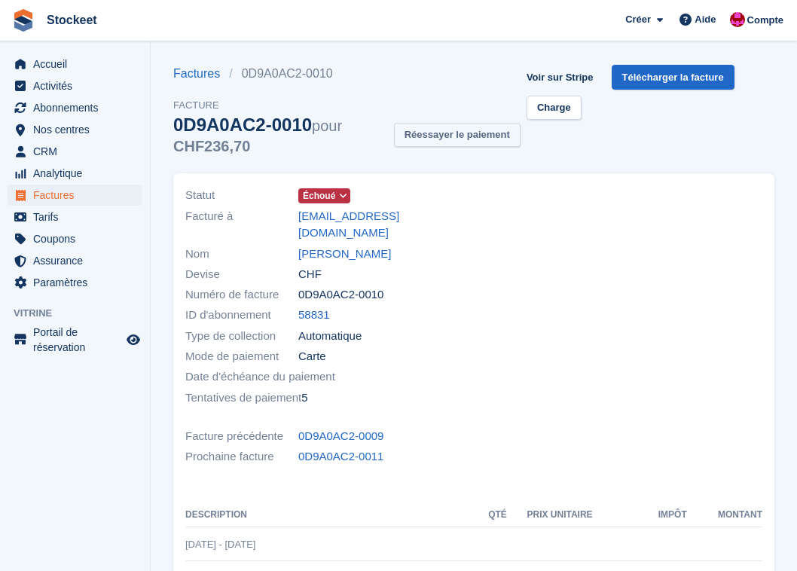
click at [499, 136] on button "Réessayer le paiement" at bounding box center [457, 135] width 126 height 25
